Goal: Information Seeking & Learning: Check status

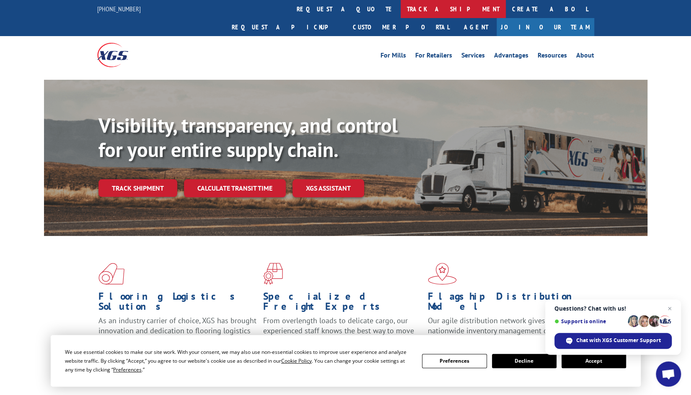
click at [401, 11] on link "track a shipment" at bounding box center [453, 9] width 105 height 18
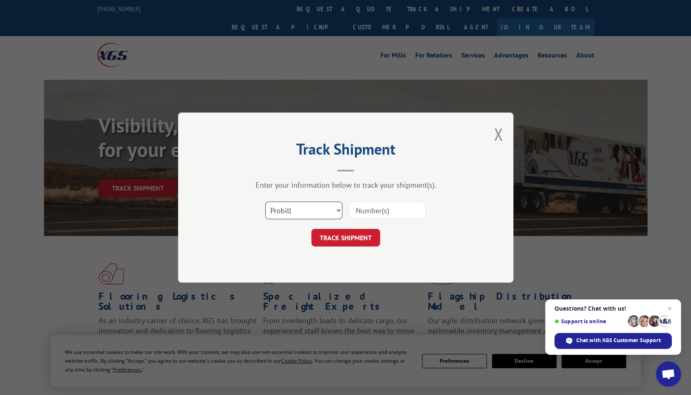
click at [335, 211] on select "Select category... Probill BOL PO" at bounding box center [303, 210] width 77 height 18
select select "bol"
click at [265, 201] on select "Select category... Probill BOL PO" at bounding box center [303, 210] width 77 height 18
click at [361, 211] on input at bounding box center [387, 210] width 77 height 18
paste input "3399143"
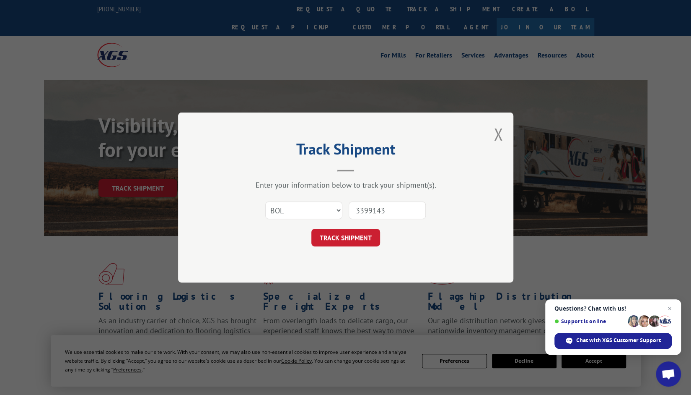
click at [361, 211] on input "3399143" at bounding box center [387, 210] width 77 height 18
type input "3399143"
click at [352, 235] on button "TRACK SHIPMENT" at bounding box center [346, 238] width 69 height 18
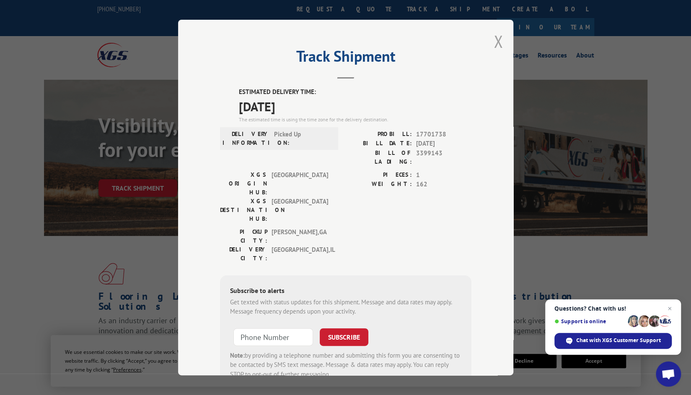
click at [494, 45] on button "Close modal" at bounding box center [498, 41] width 9 height 22
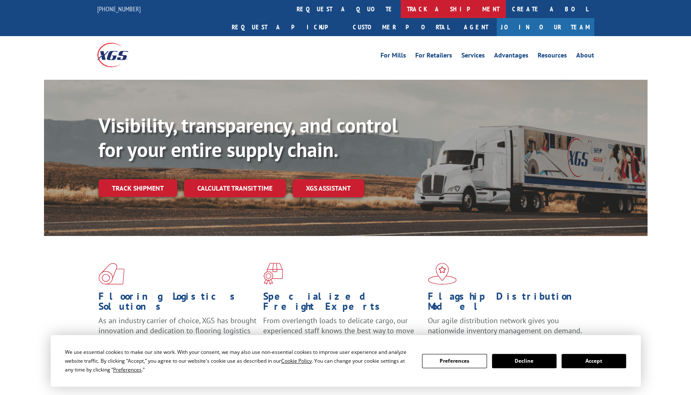
click at [401, 9] on link "track a shipment" at bounding box center [453, 9] width 105 height 18
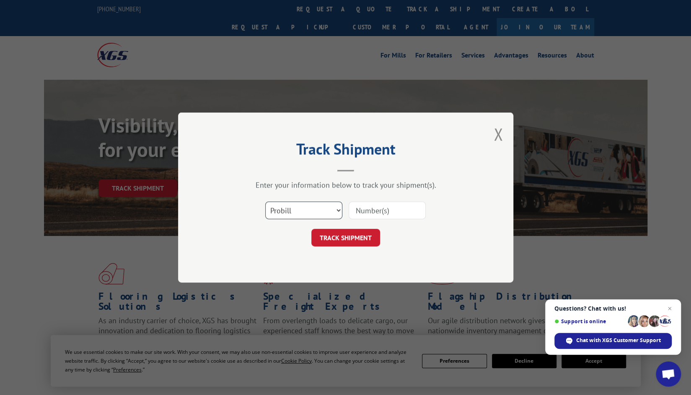
click at [338, 210] on select "Select category... Probill BOL PO" at bounding box center [303, 210] width 77 height 18
select select "bol"
click at [265, 201] on select "Select category... Probill BOL PO" at bounding box center [303, 210] width 77 height 18
click at [363, 209] on input at bounding box center [387, 210] width 77 height 18
paste input "3397746"
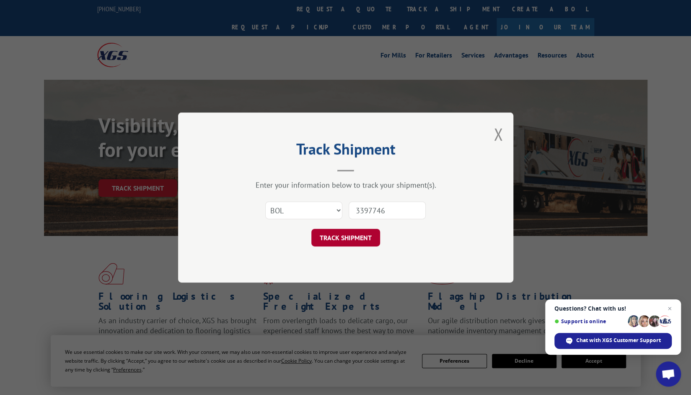
type input "3397746"
click at [336, 238] on button "TRACK SHIPMENT" at bounding box center [346, 238] width 69 height 18
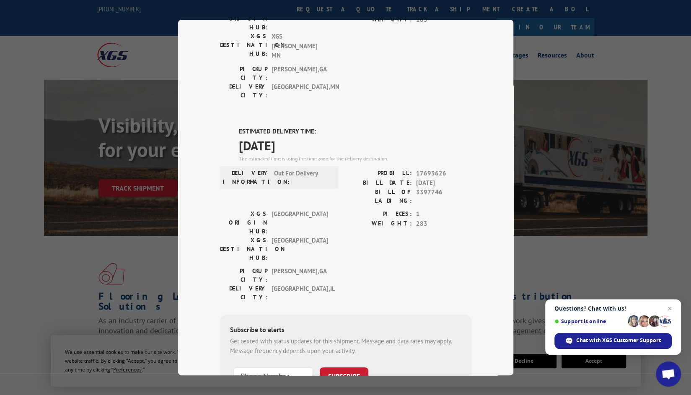
scroll to position [150, 0]
